Goal: Information Seeking & Learning: Get advice/opinions

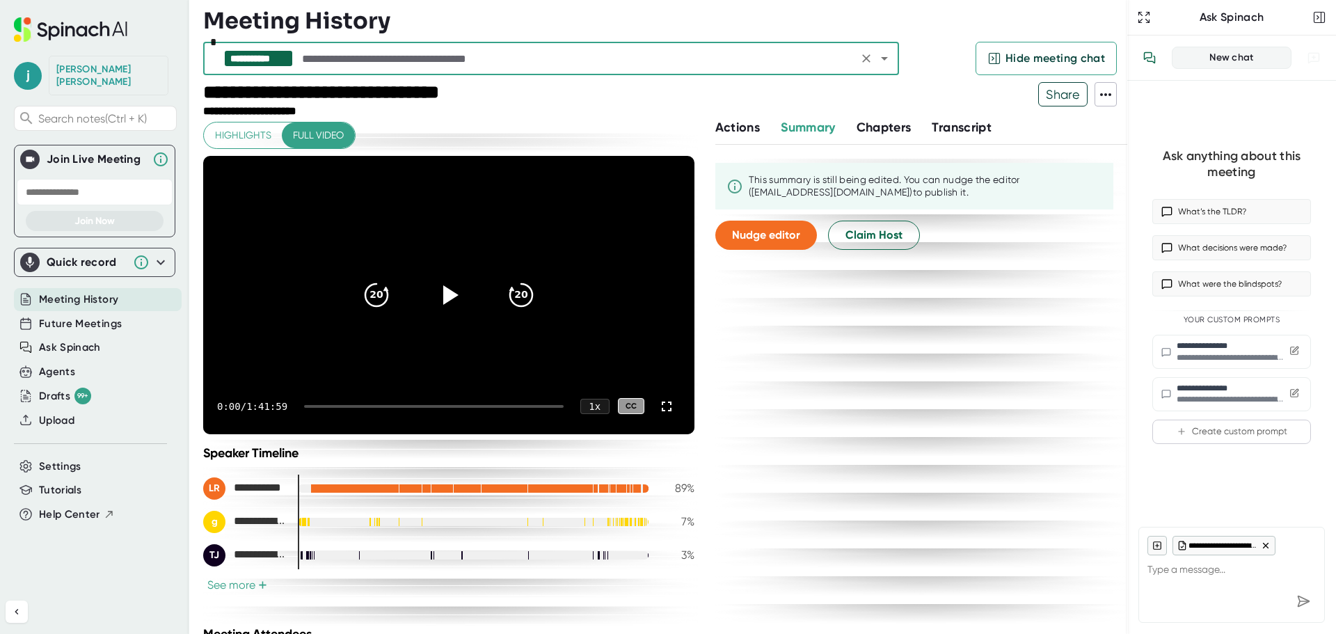
scroll to position [196, 0]
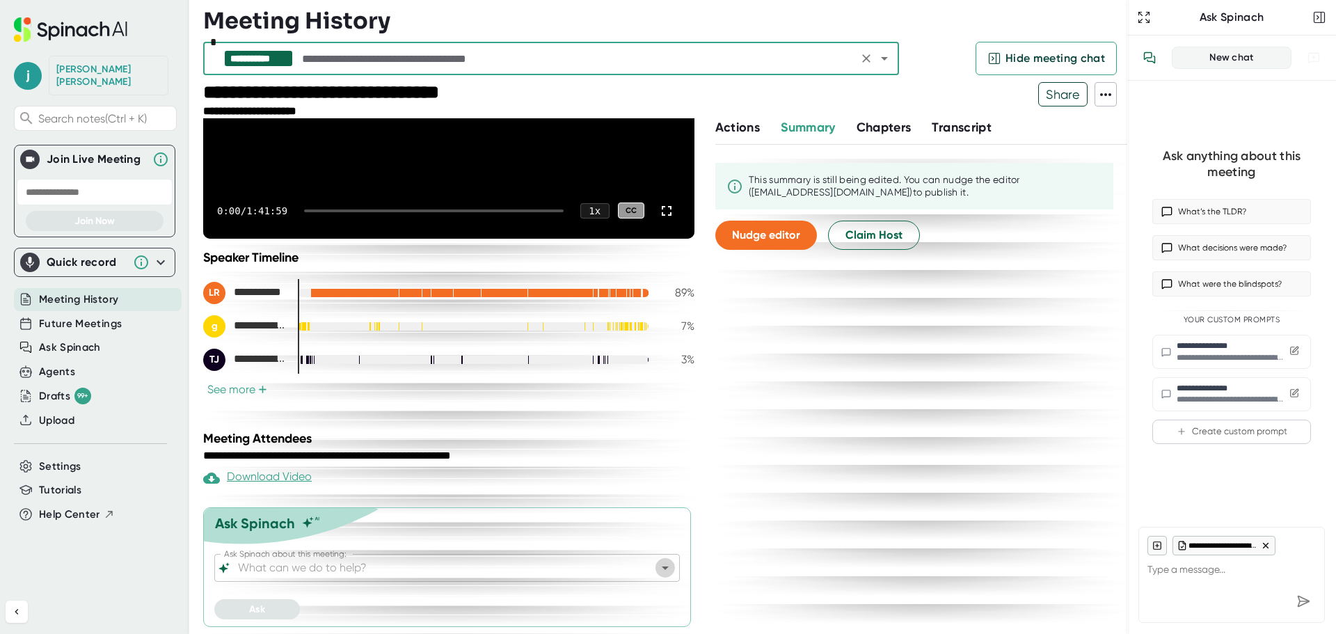
click at [661, 568] on icon "Open" at bounding box center [665, 567] width 17 height 17
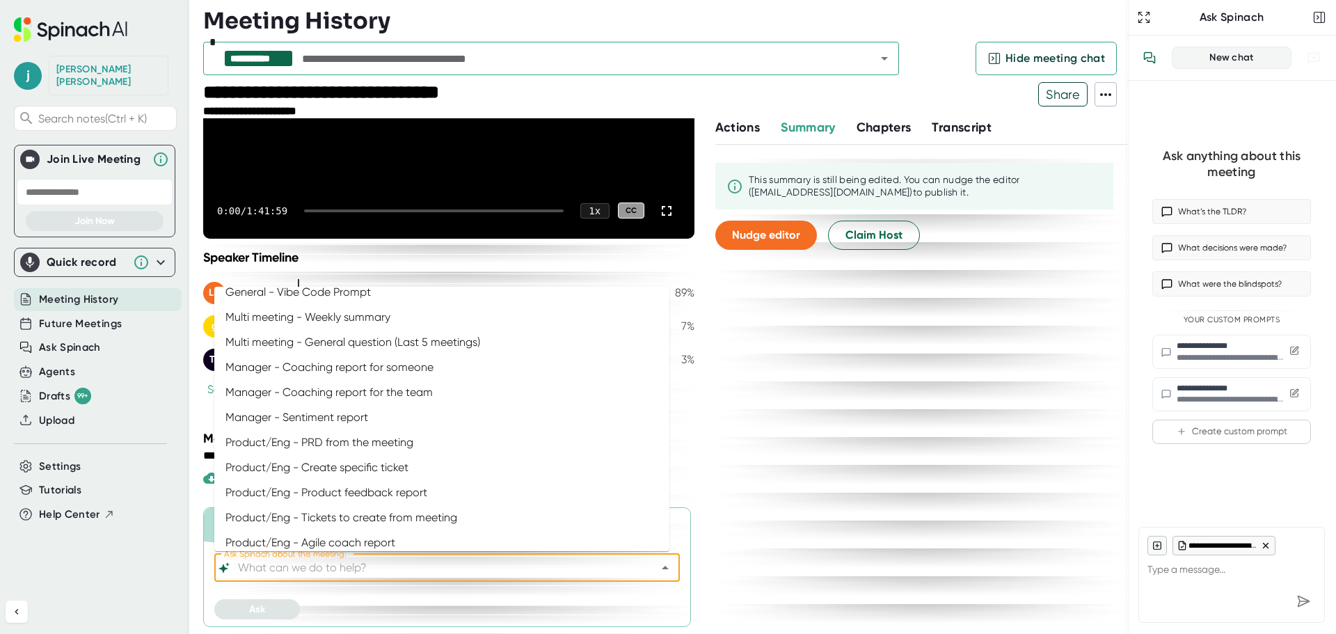
scroll to position [348, 0]
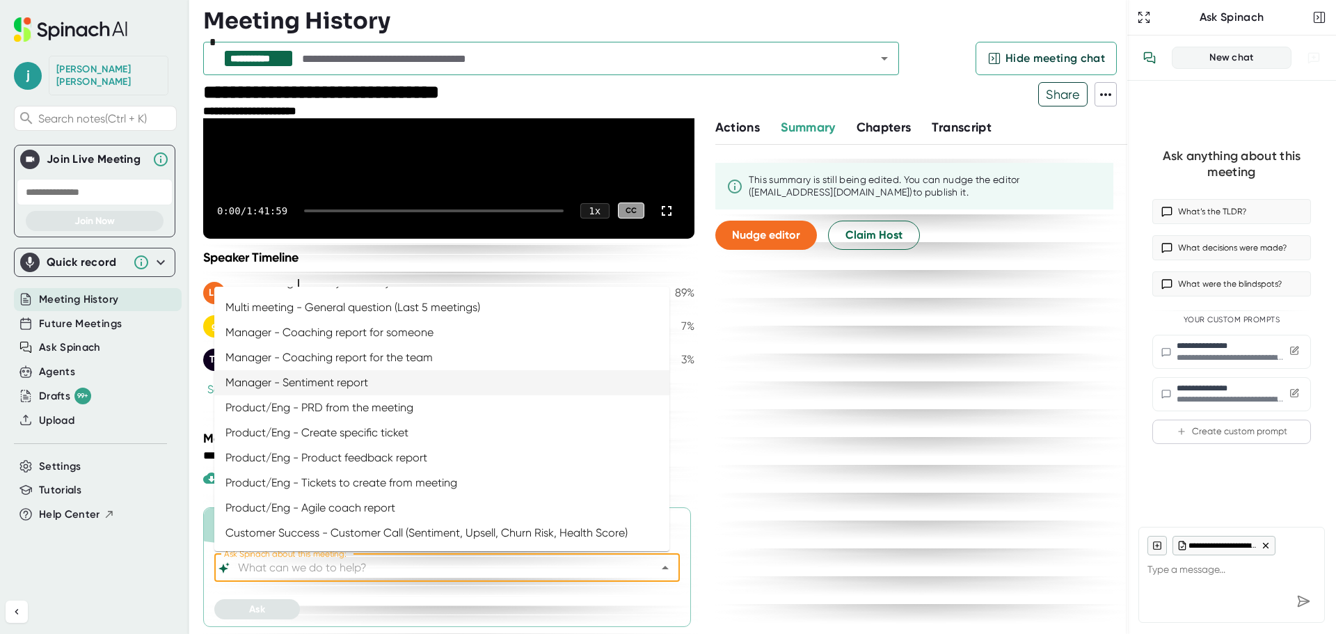
click at [415, 383] on li "Manager - Sentiment report" at bounding box center [441, 382] width 455 height 25
type input "Manager - Sentiment report"
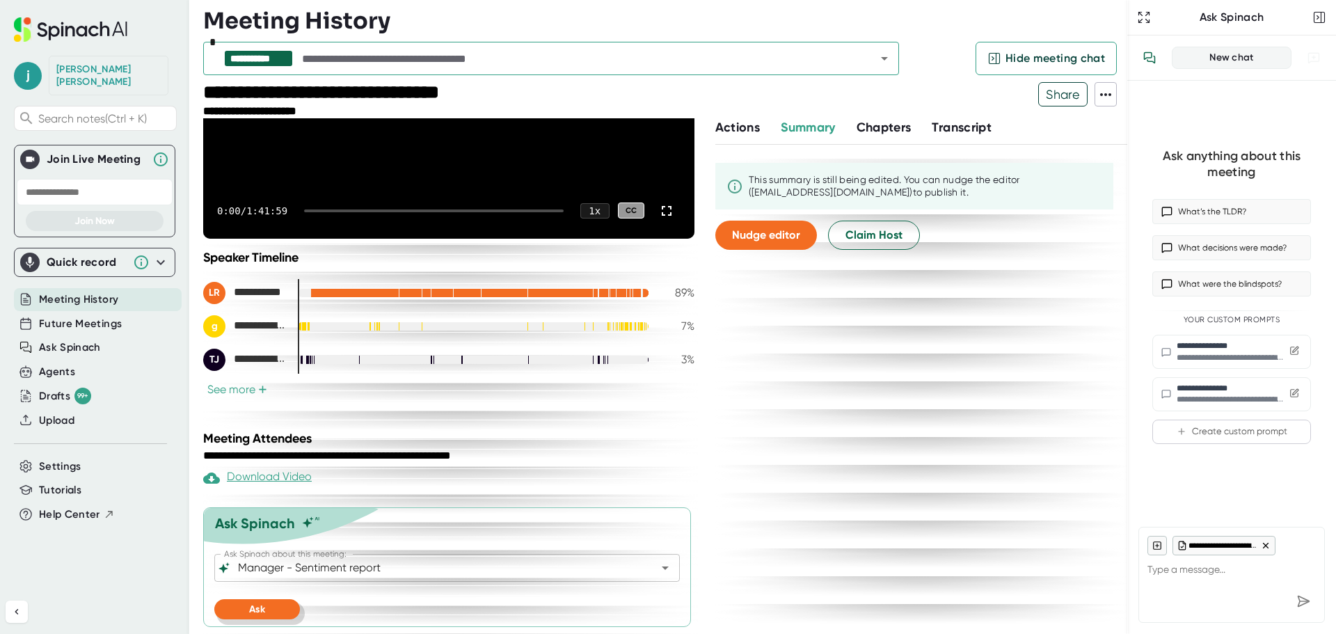
click at [281, 612] on button "Ask" at bounding box center [257, 609] width 86 height 20
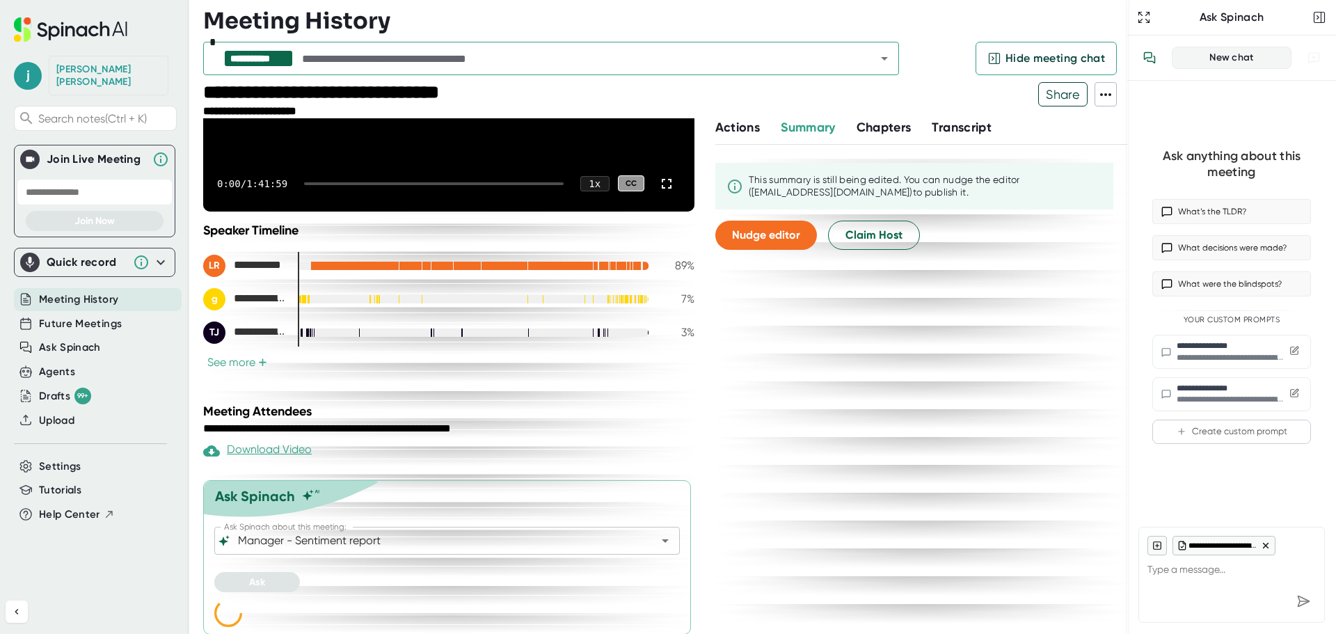
scroll to position [230, 0]
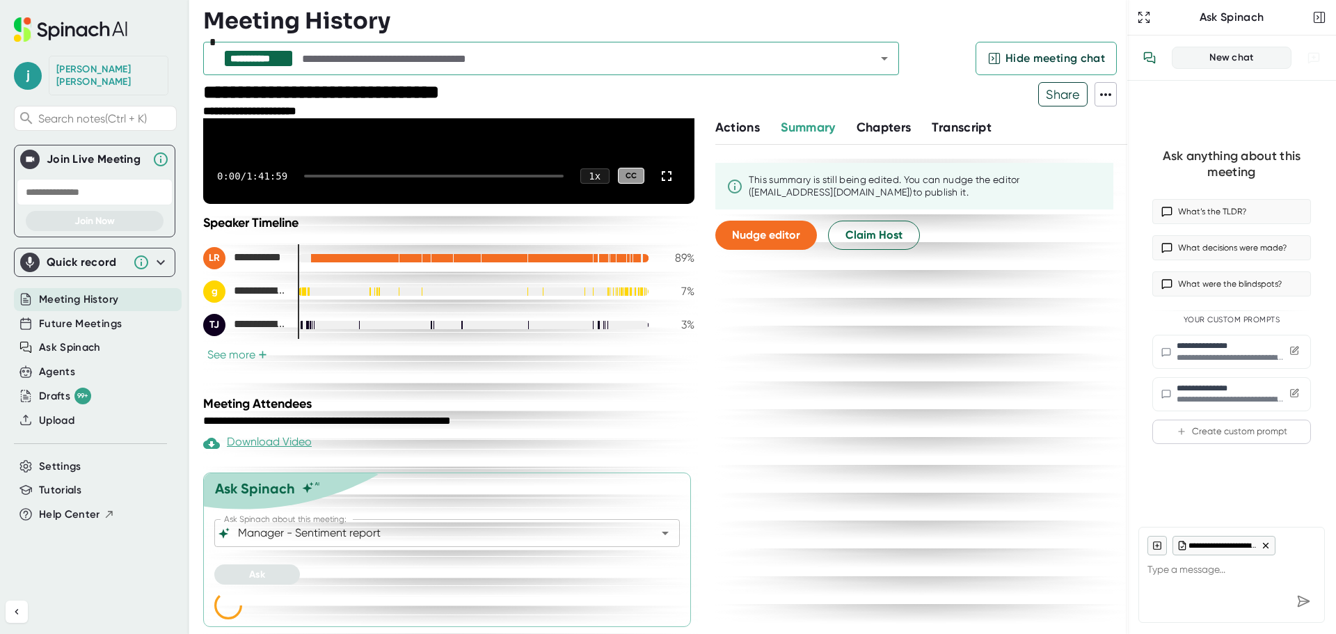
click at [223, 350] on button "See more +" at bounding box center [237, 354] width 68 height 15
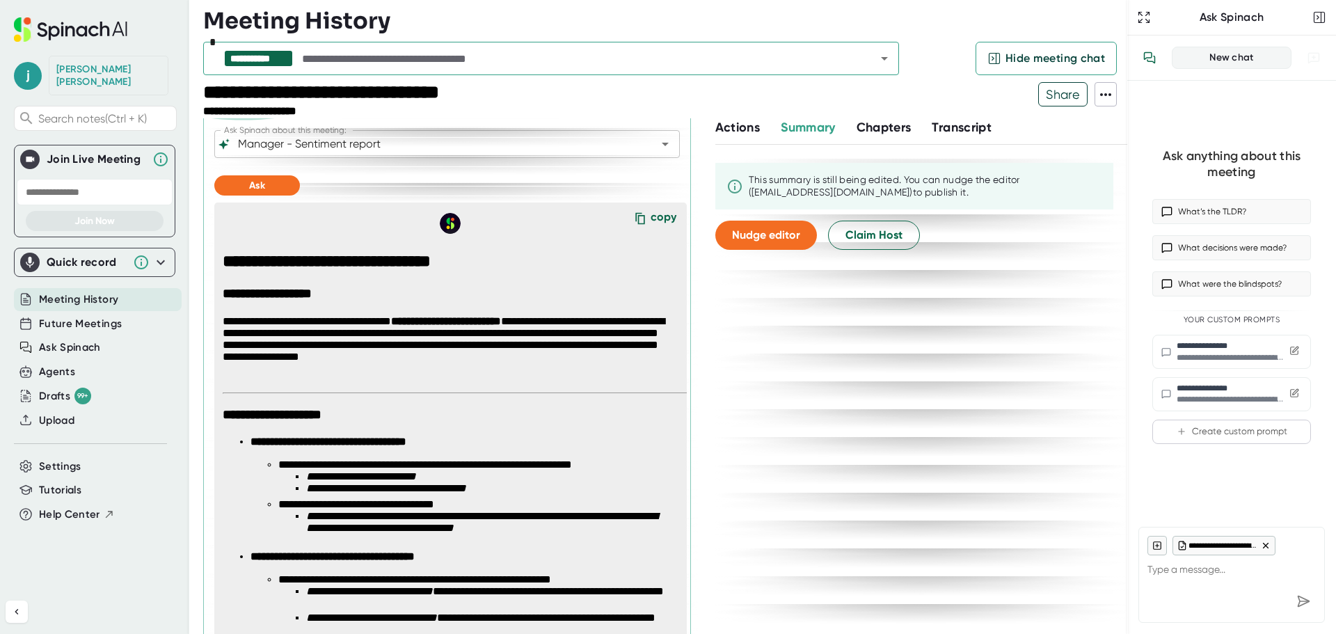
scroll to position [494, 0]
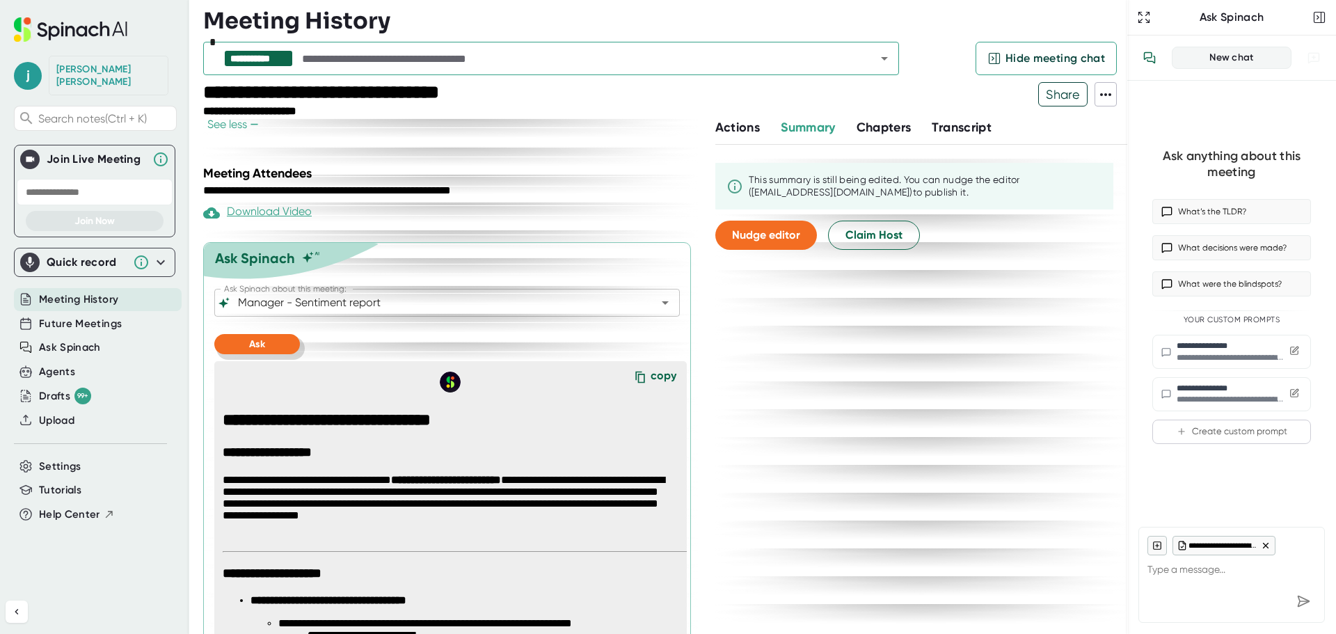
click at [266, 343] on button "Ask" at bounding box center [257, 344] width 86 height 20
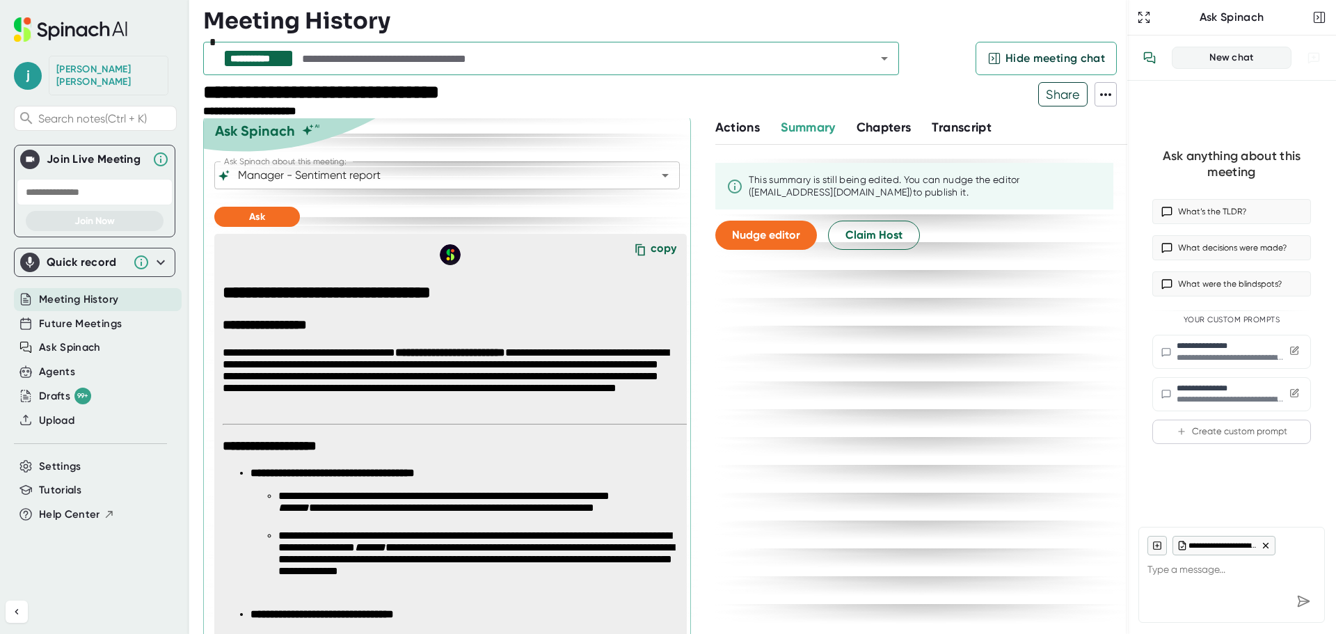
scroll to position [633, 0]
